Goal: Task Accomplishment & Management: Use online tool/utility

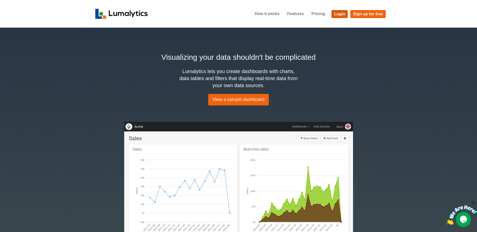
drag, startPoint x: 343, startPoint y: 14, endPoint x: 381, endPoint y: 1, distance: 39.9
click at [343, 14] on link "Login" at bounding box center [339, 14] width 17 height 8
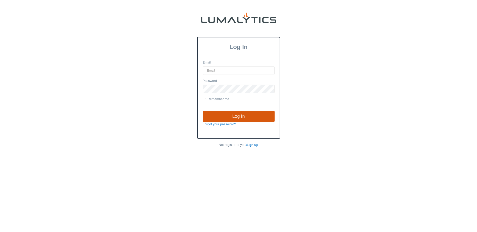
type input "[EMAIL_ADDRESS][DOMAIN_NAME]"
click at [231, 118] on input "Log In" at bounding box center [239, 117] width 72 height 12
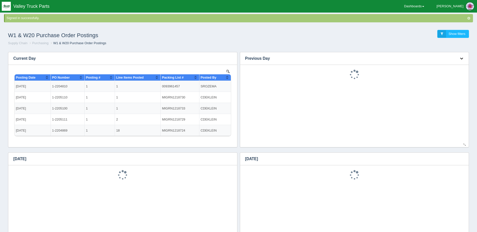
click at [461, 57] on icon "button" at bounding box center [461, 58] width 3 height 3
click at [454, 65] on link "Download CSV" at bounding box center [444, 65] width 40 height 7
